Goal: Browse casually

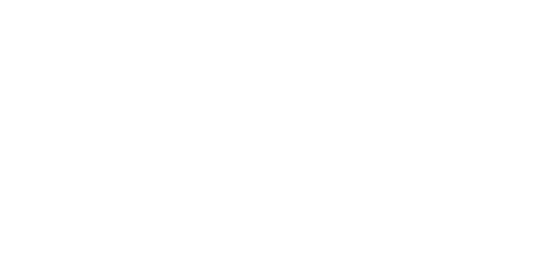
click at [282, 74] on video at bounding box center [270, 131] width 540 height 263
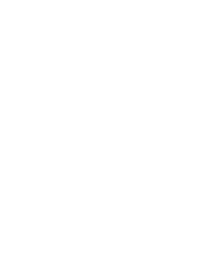
click at [101, 112] on video at bounding box center [104, 131] width 208 height 263
click at [199, 247] on video at bounding box center [104, 131] width 208 height 263
click at [70, 209] on video at bounding box center [104, 131] width 208 height 263
